Goal: Information Seeking & Learning: Learn about a topic

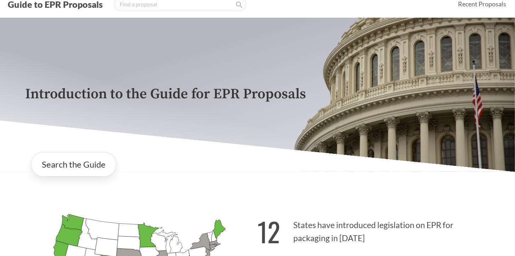
scroll to position [177, 0]
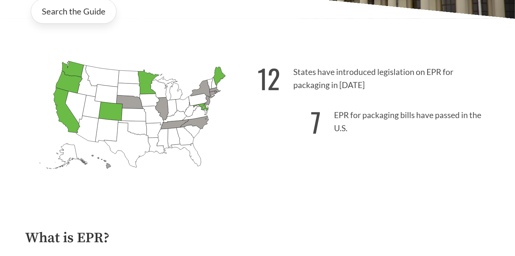
click at [292, 114] on p "7 EPR for packaging bills have passed in the U.S." at bounding box center [374, 120] width 232 height 44
click at [206, 104] on icon "[US_STATE] Introduced: 1" at bounding box center [208, 101] width 4 height 10
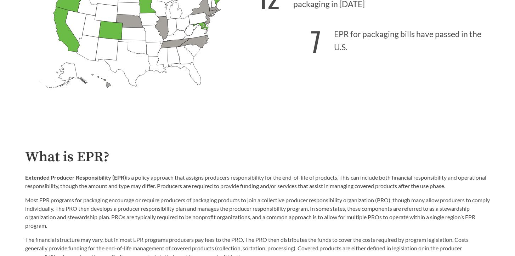
scroll to position [142, 0]
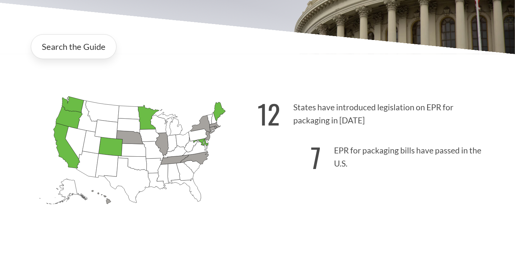
click at [197, 143] on icon "[US_STATE] Introduced:" at bounding box center [192, 145] width 15 height 15
drag, startPoint x: 197, startPoint y: 143, endPoint x: 203, endPoint y: 156, distance: 14.3
click at [203, 156] on icon "[US_STATE] Introduced: 1" at bounding box center [195, 158] width 28 height 13
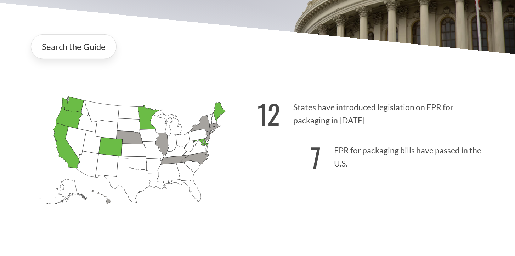
drag, startPoint x: 203, startPoint y: 156, endPoint x: 265, endPoint y: 168, distance: 63.1
click at [265, 168] on p "7 EPR for packaging bills have passed in the U.S." at bounding box center [374, 156] width 232 height 44
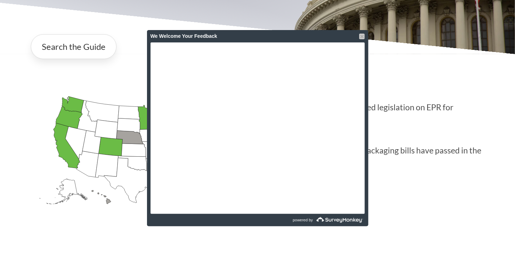
click at [363, 36] on div at bounding box center [362, 37] width 6 height 6
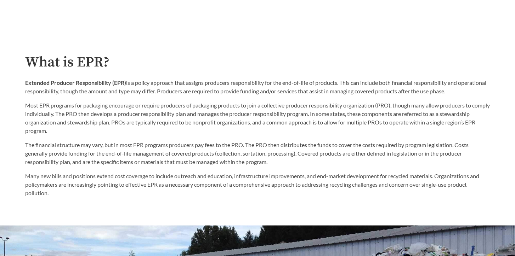
scroll to position [354, 0]
